Goal: Use online tool/utility: Utilize a website feature to perform a specific function

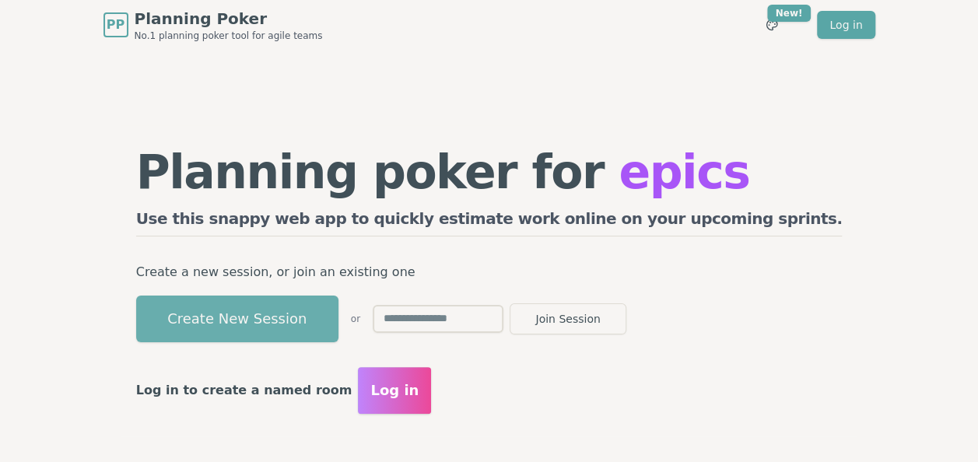
click at [338, 317] on button "Create New Session" at bounding box center [237, 319] width 202 height 47
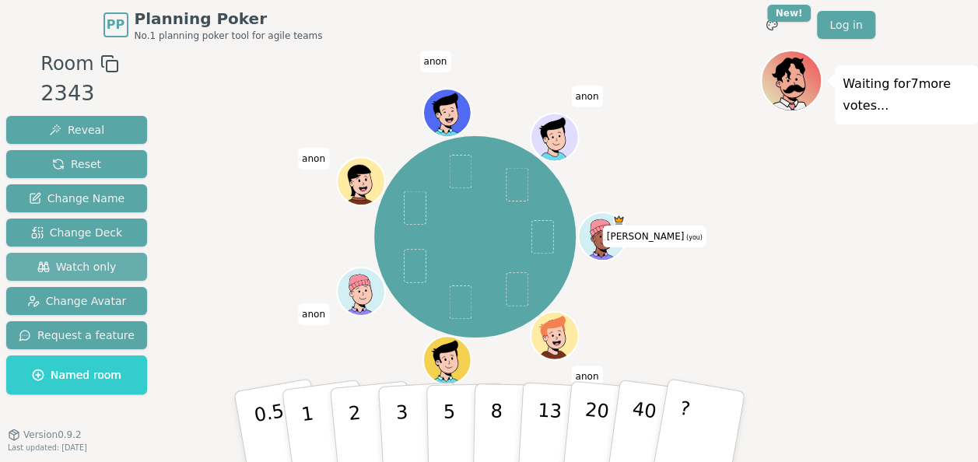
click at [90, 264] on span "Watch only" at bounding box center [76, 267] width 79 height 16
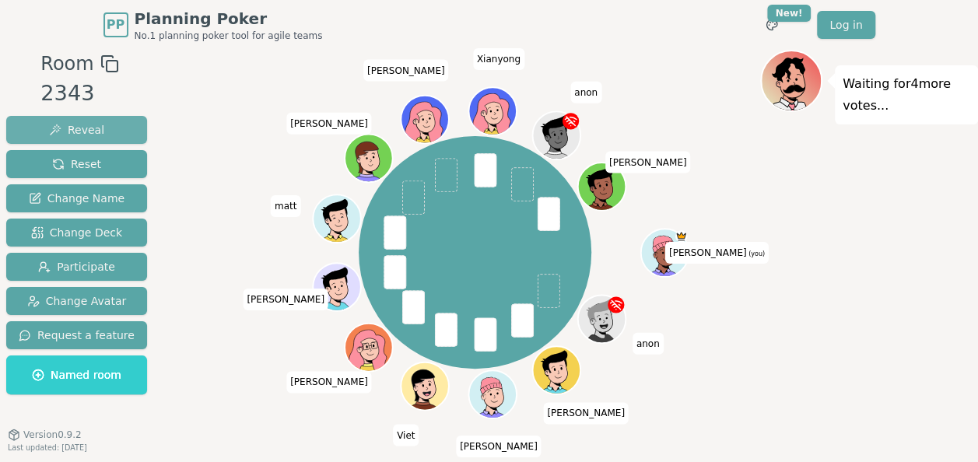
click at [73, 126] on span "Reveal" at bounding box center [76, 130] width 55 height 16
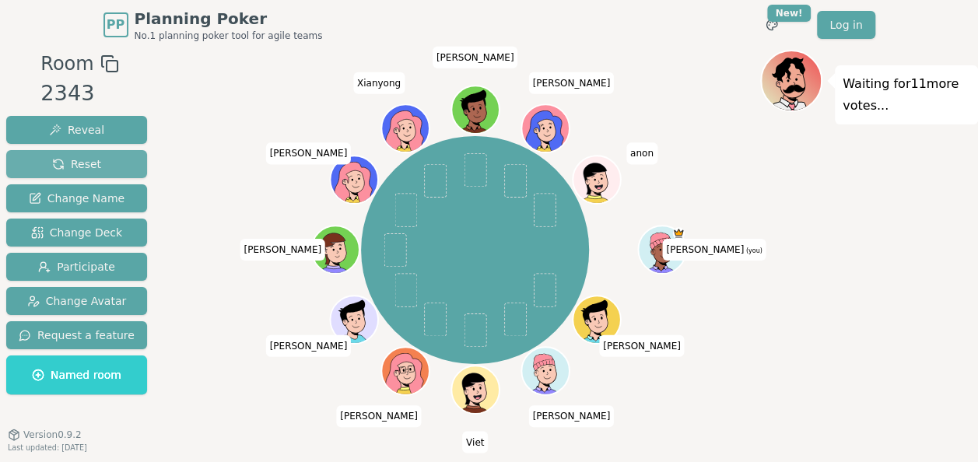
click at [65, 166] on span "Reset" at bounding box center [76, 164] width 49 height 16
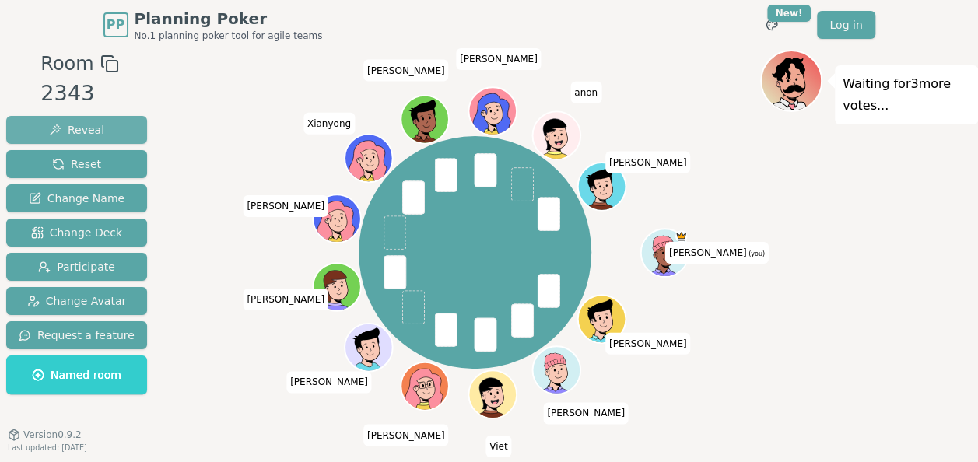
click at [96, 126] on span "Reveal" at bounding box center [76, 130] width 55 height 16
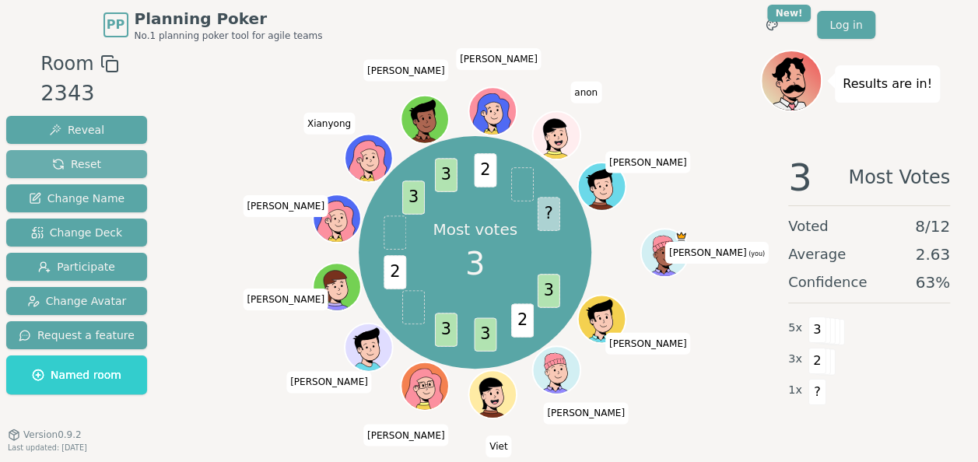
click at [73, 163] on span "Reset" at bounding box center [76, 164] width 49 height 16
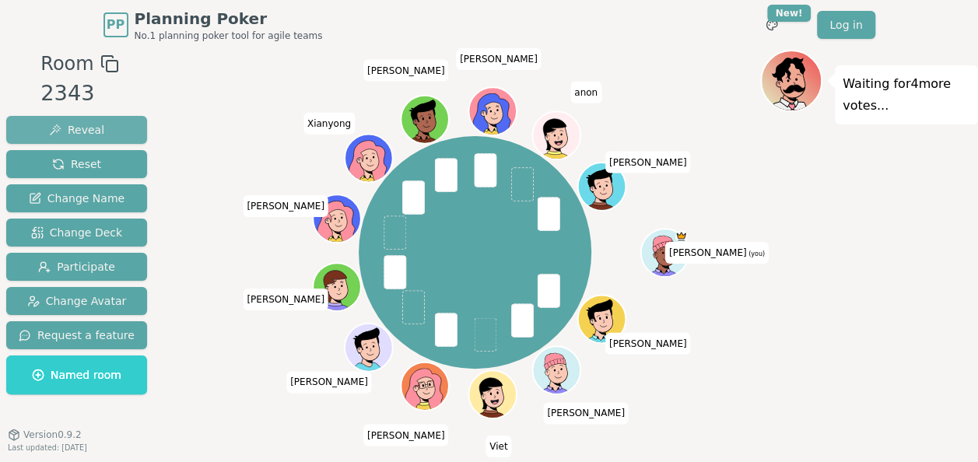
click at [87, 124] on span "Reveal" at bounding box center [76, 130] width 55 height 16
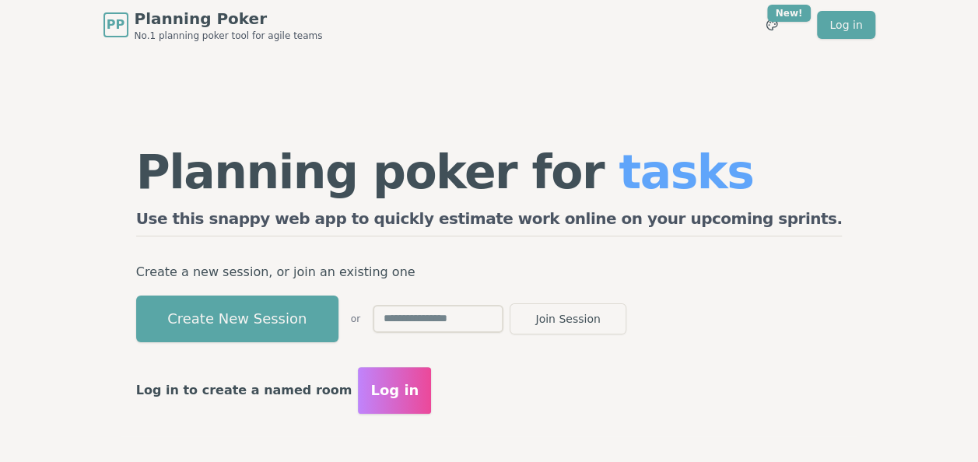
click at [419, 385] on span "Log in" at bounding box center [394, 391] width 48 height 22
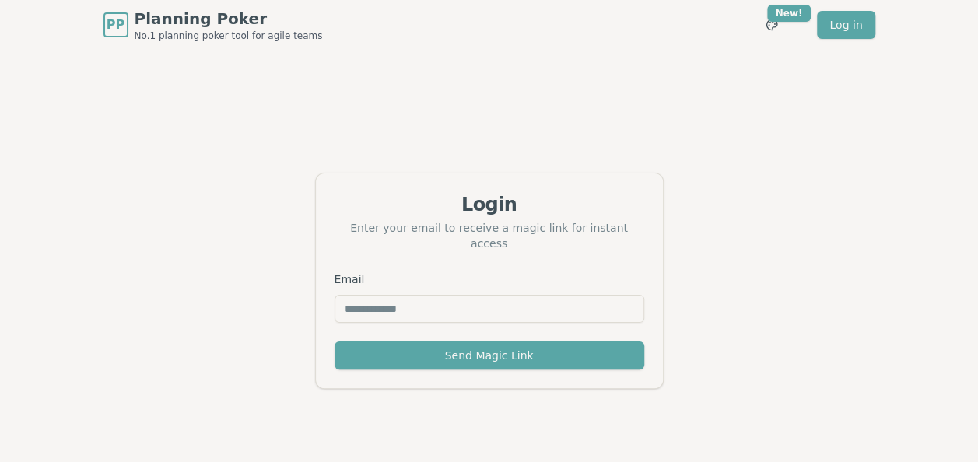
click at [410, 304] on input "Email" at bounding box center [490, 309] width 310 height 28
type input "**********"
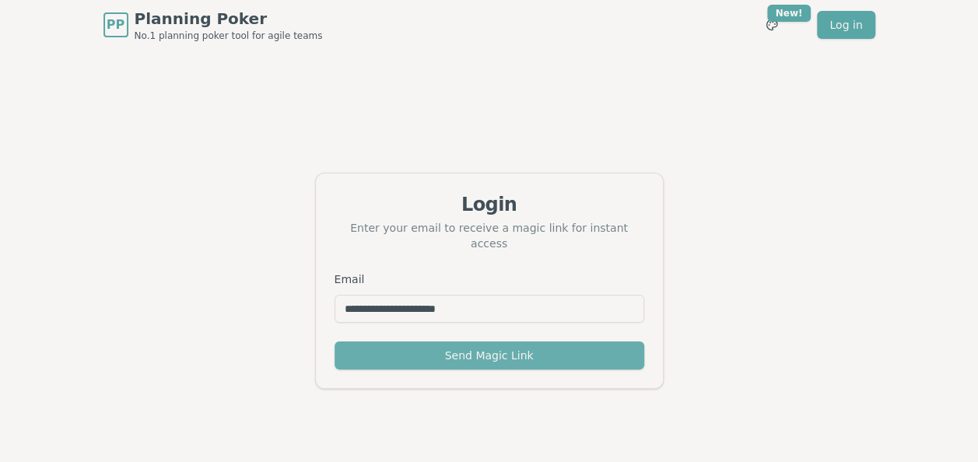
click at [468, 342] on button "Send Magic Link" at bounding box center [490, 356] width 310 height 28
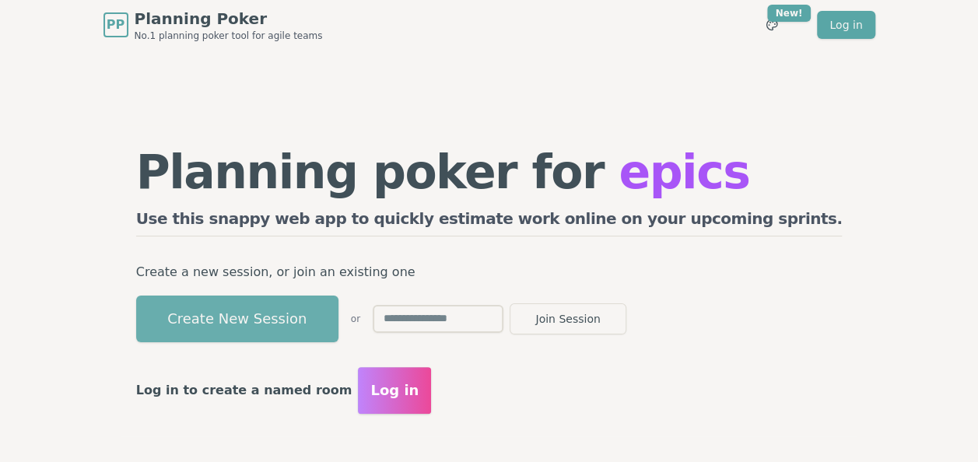
click at [333, 312] on button "Create New Session" at bounding box center [237, 319] width 202 height 47
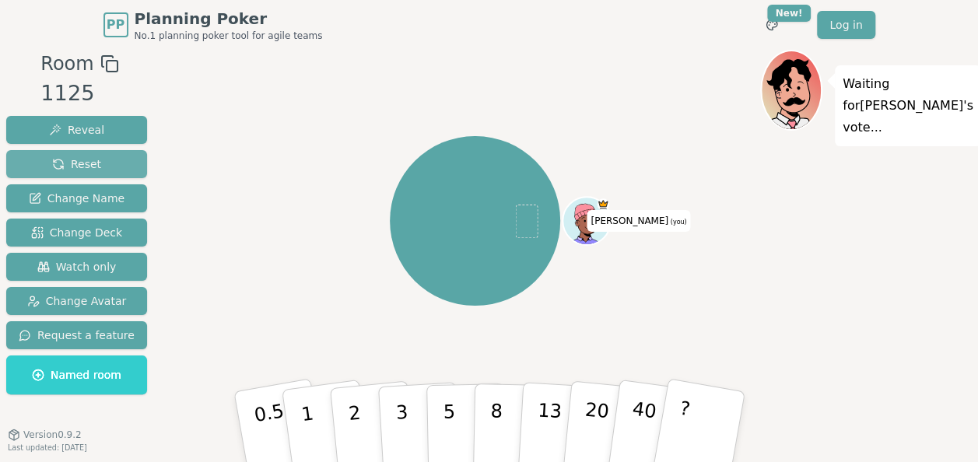
click at [84, 165] on span "Reset" at bounding box center [76, 164] width 49 height 16
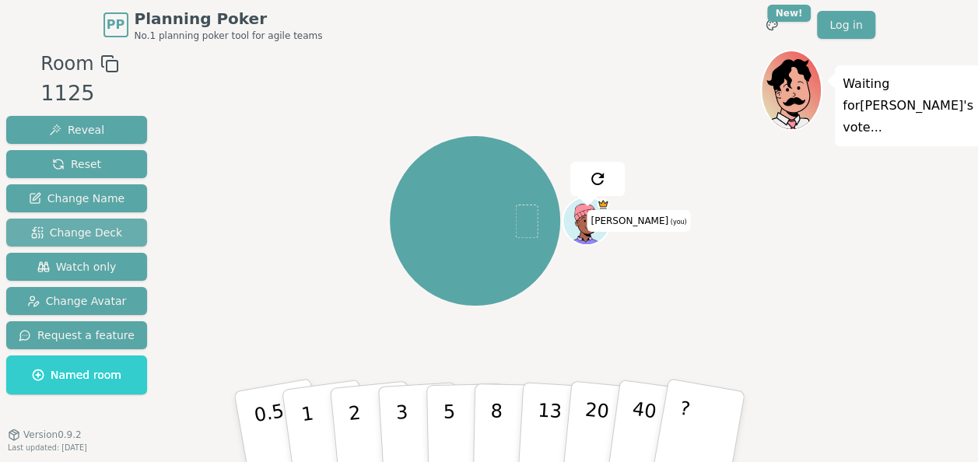
click at [86, 231] on span "Change Deck" at bounding box center [76, 233] width 91 height 16
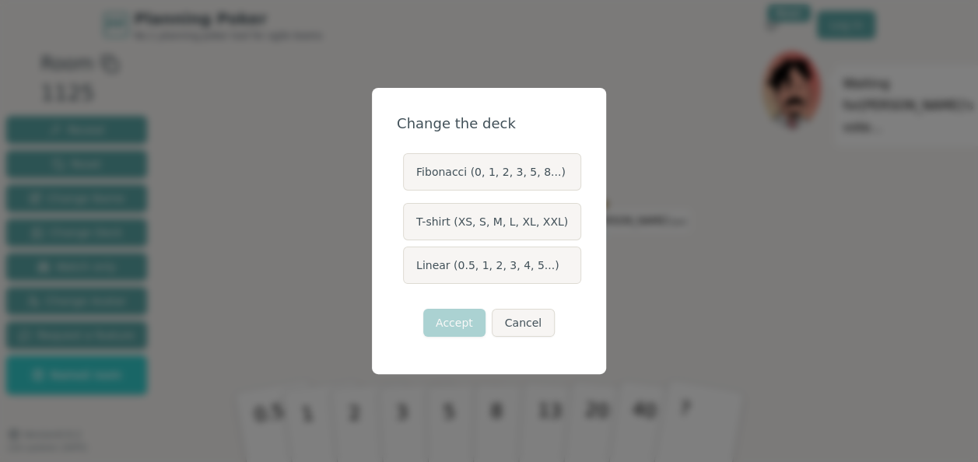
click at [475, 268] on label "Linear (0.5, 1, 2, 3, 4, 5...)" at bounding box center [492, 265] width 178 height 37
click at [408, 268] on button "Linear (0.5, 1, 2, 3, 4, 5...)" at bounding box center [402, 265] width 12 height 12
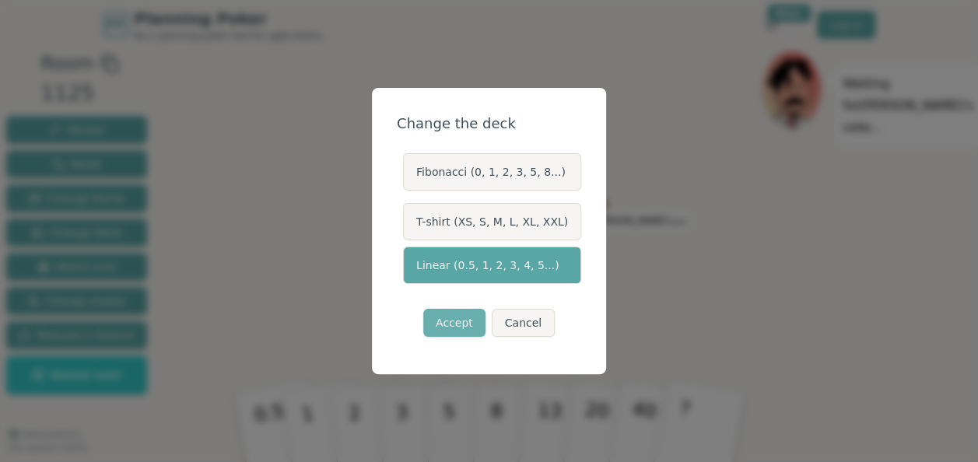
click at [472, 324] on button "Accept" at bounding box center [454, 323] width 62 height 28
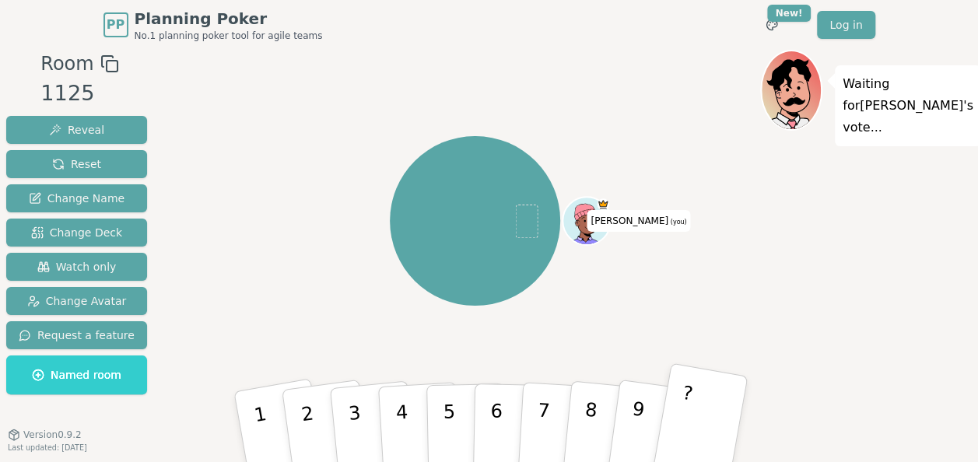
click at [699, 416] on button "?" at bounding box center [698, 427] width 97 height 128
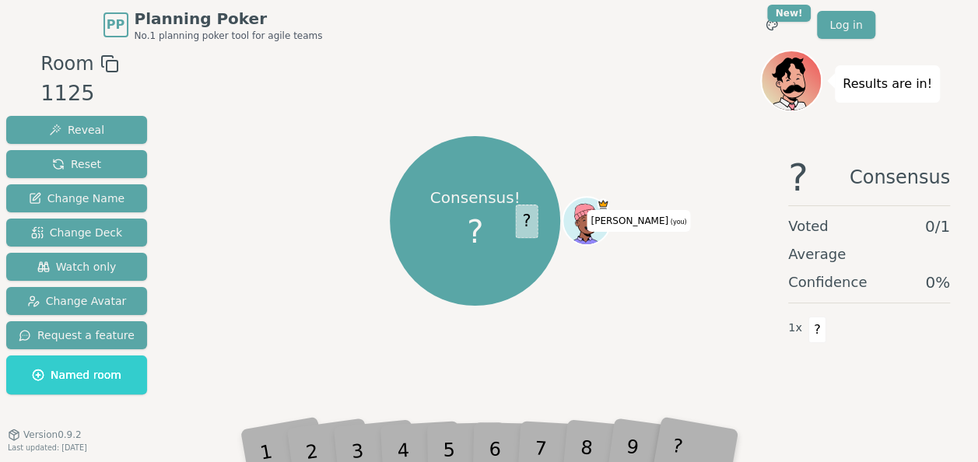
click at [517, 226] on span "?" at bounding box center [526, 221] width 23 height 33
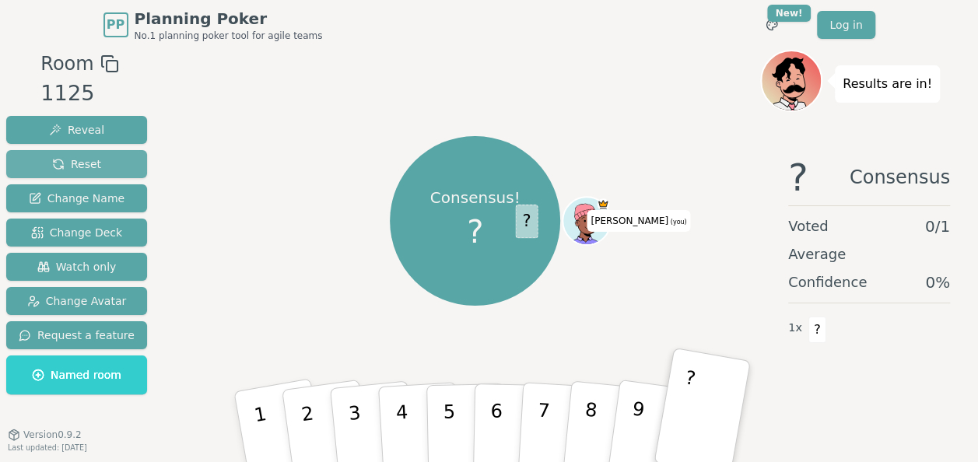
click at [95, 168] on button "Reset" at bounding box center [76, 164] width 141 height 28
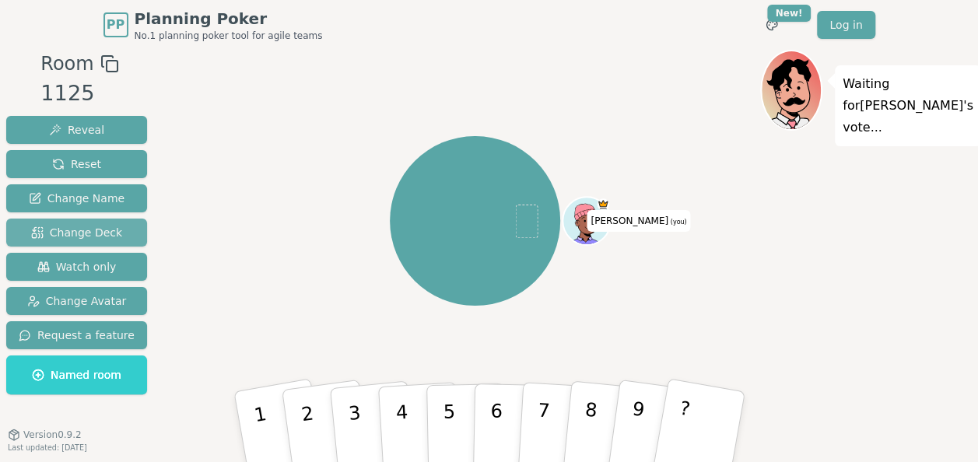
click at [84, 228] on span "Change Deck" at bounding box center [76, 233] width 91 height 16
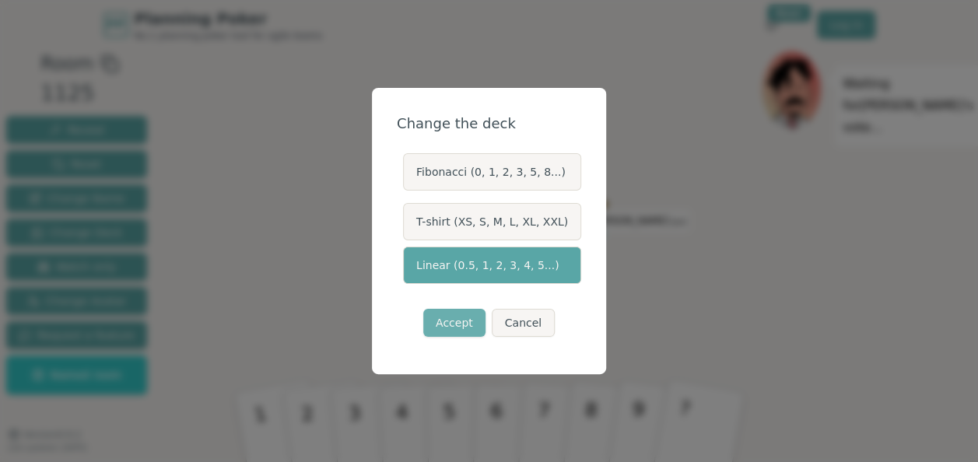
click at [465, 322] on button "Accept" at bounding box center [454, 323] width 62 height 28
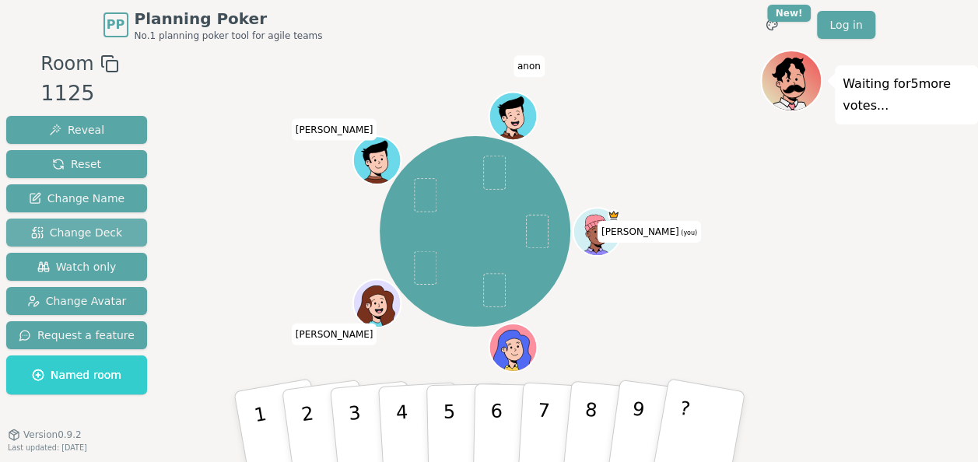
click at [82, 233] on span "Change Deck" at bounding box center [76, 233] width 91 height 16
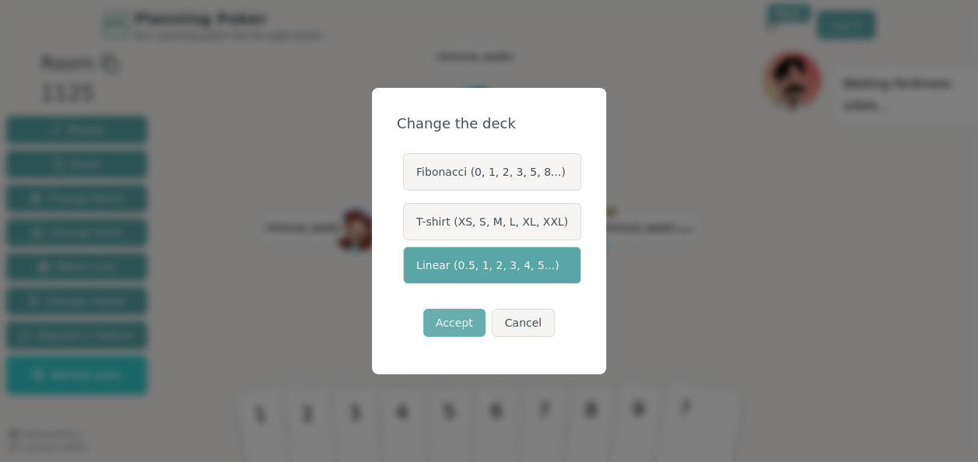
click at [462, 325] on button "Accept" at bounding box center [454, 323] width 62 height 28
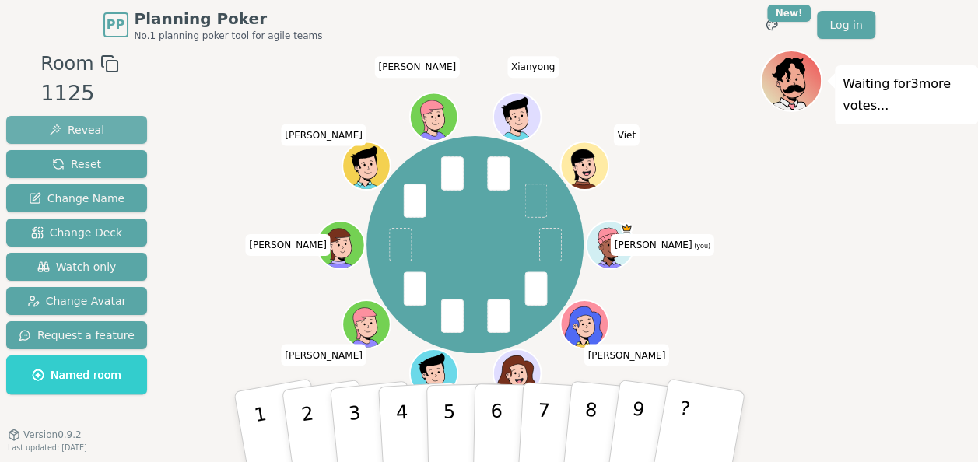
click at [65, 126] on span "Reveal" at bounding box center [76, 130] width 55 height 16
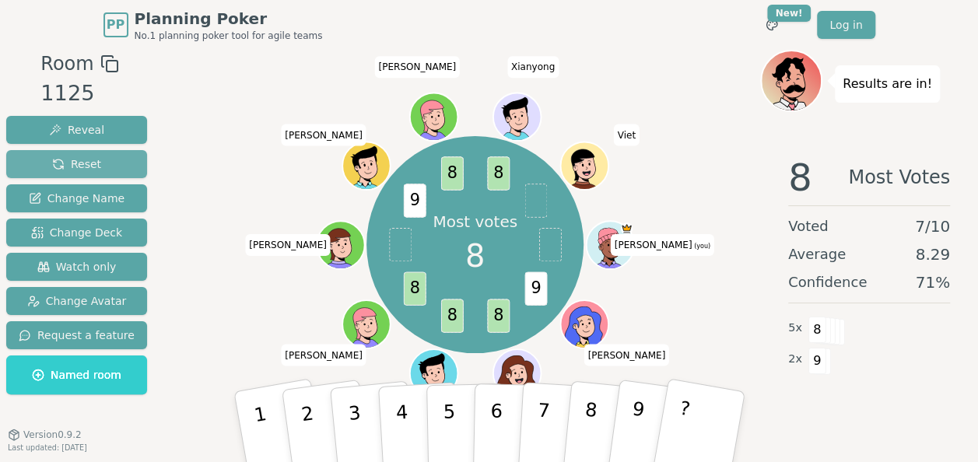
click at [76, 161] on span "Reset" at bounding box center [76, 164] width 49 height 16
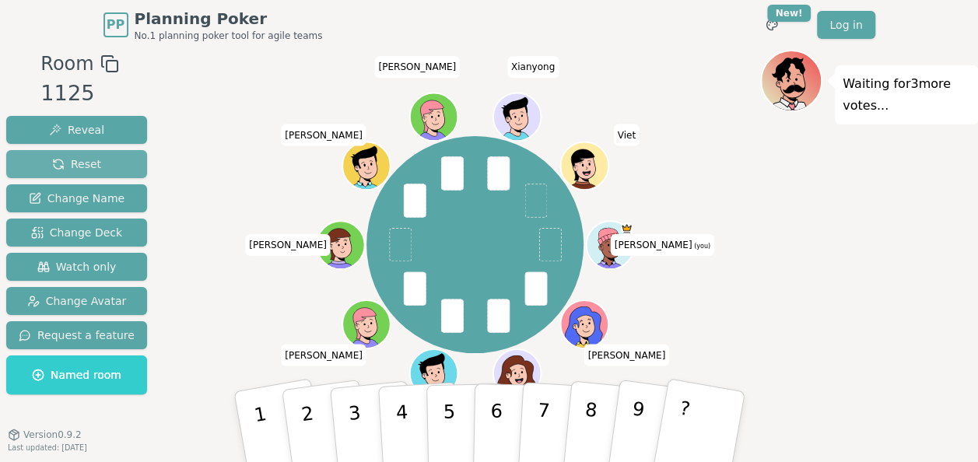
click at [64, 166] on span "Reset" at bounding box center [76, 164] width 49 height 16
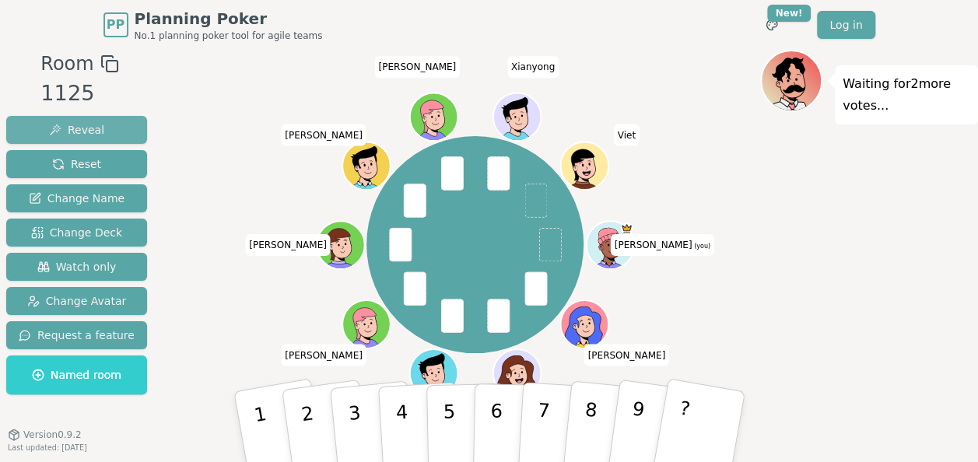
click at [71, 123] on span "Reveal" at bounding box center [76, 130] width 55 height 16
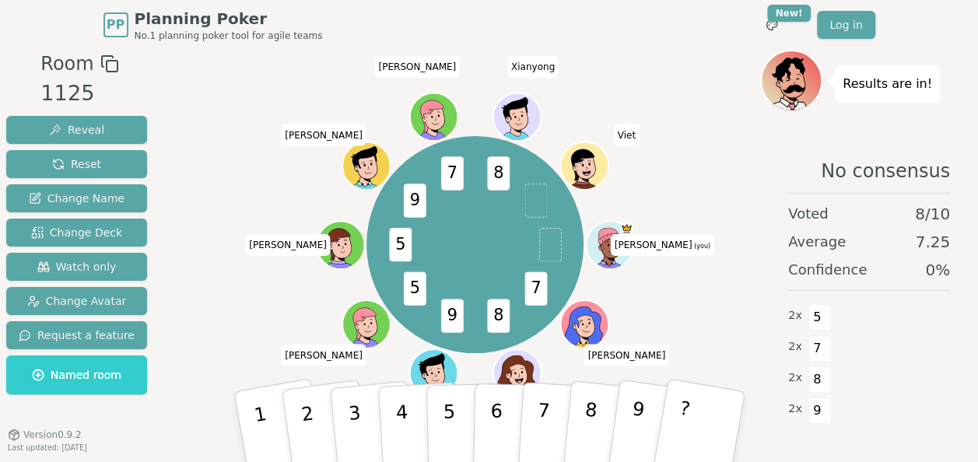
scroll to position [16, 0]
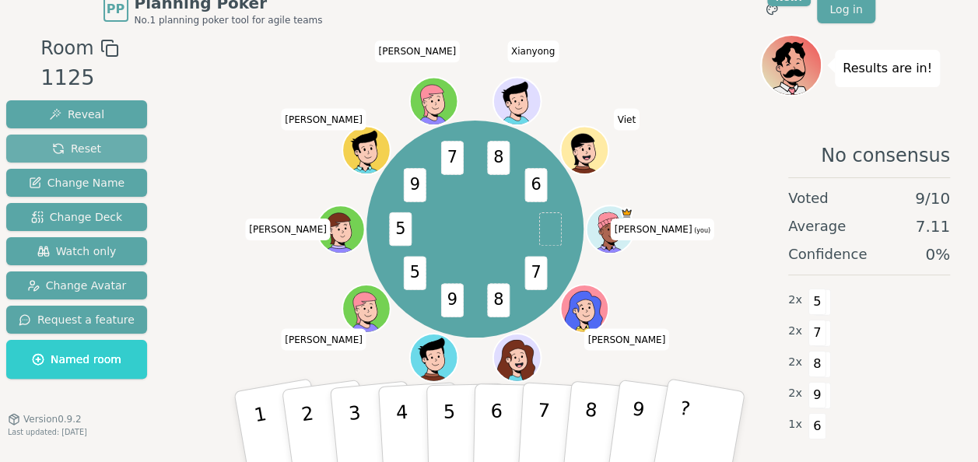
click at [89, 145] on span "Reset" at bounding box center [76, 149] width 49 height 16
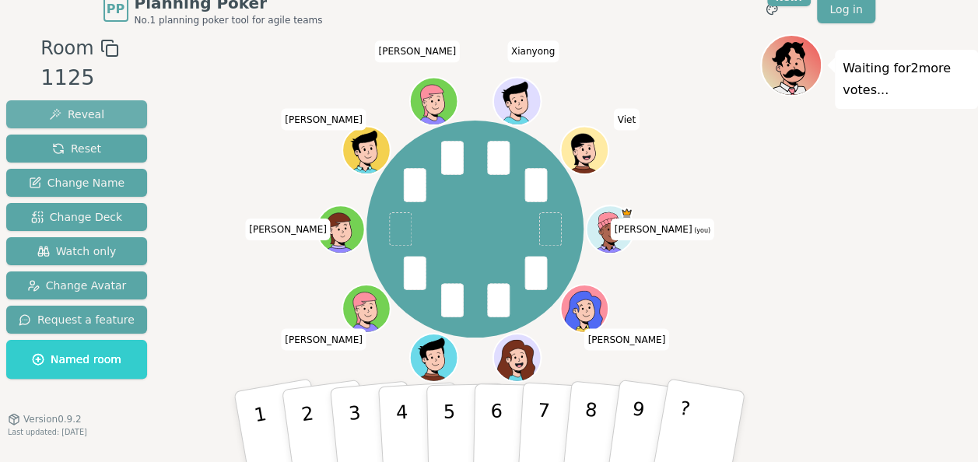
click at [75, 104] on button "Reveal" at bounding box center [76, 114] width 141 height 28
